Goal: Task Accomplishment & Management: Manage account settings

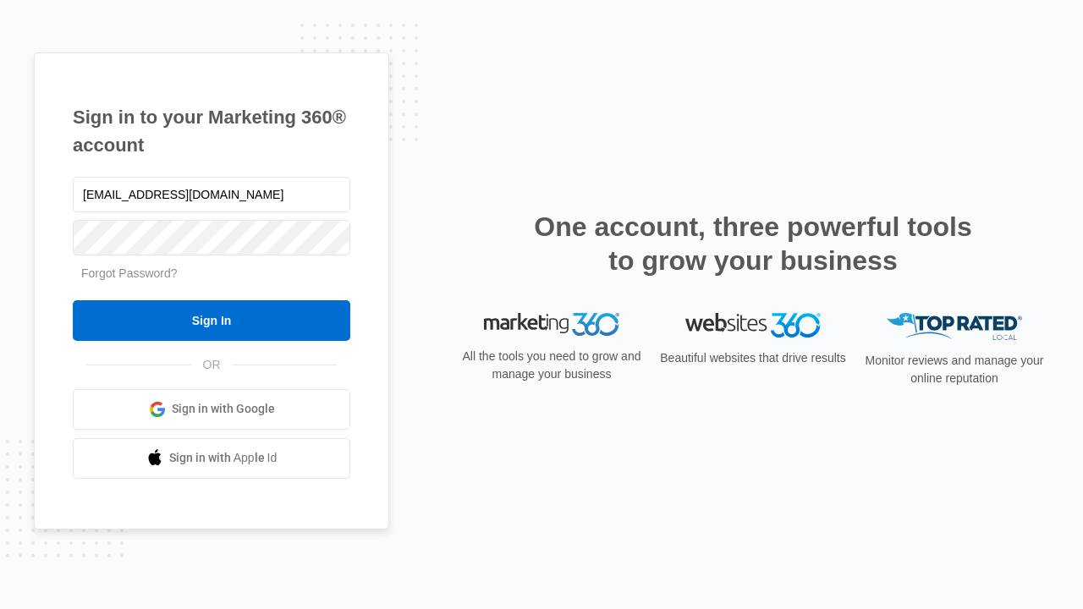
type input "dankie614@gmail.com"
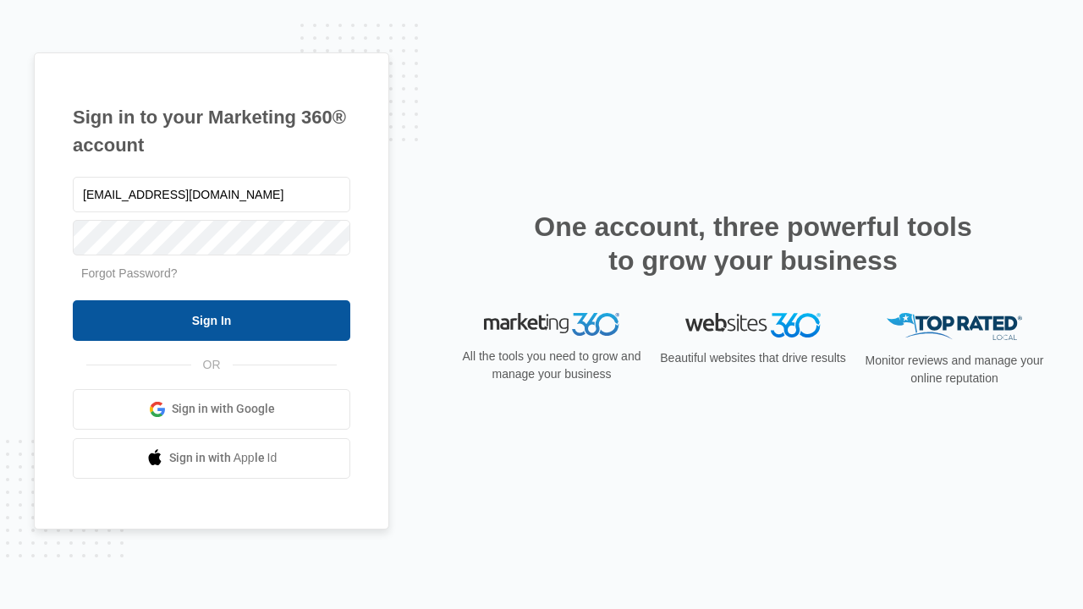
click at [211, 320] on input "Sign In" at bounding box center [211, 320] width 277 height 41
